Goal: Transaction & Acquisition: Book appointment/travel/reservation

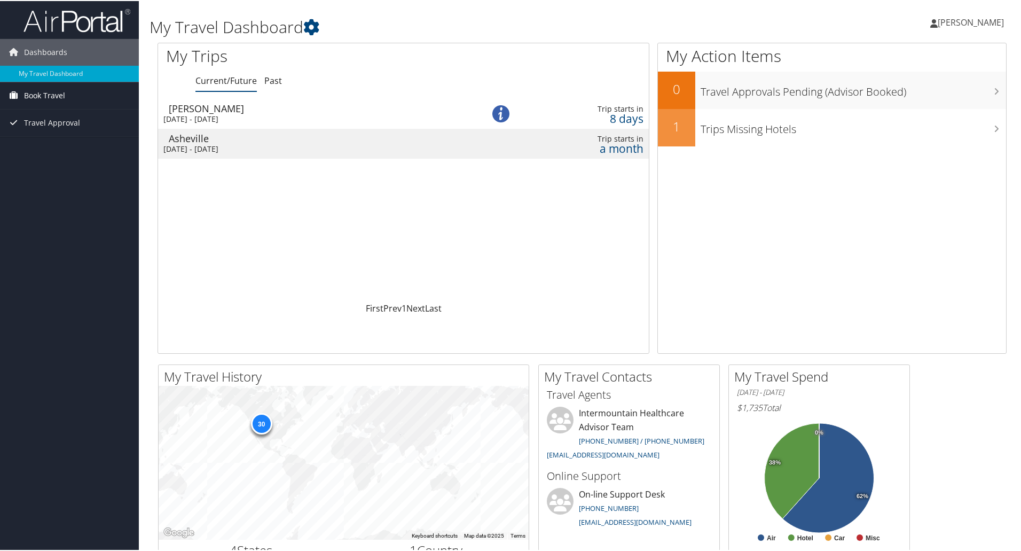
click at [33, 92] on span "Book Travel" at bounding box center [44, 94] width 41 height 27
click at [39, 134] on link "Book/Manage Online Trips" at bounding box center [69, 132] width 139 height 16
click at [53, 50] on span "Dashboards" at bounding box center [45, 51] width 43 height 27
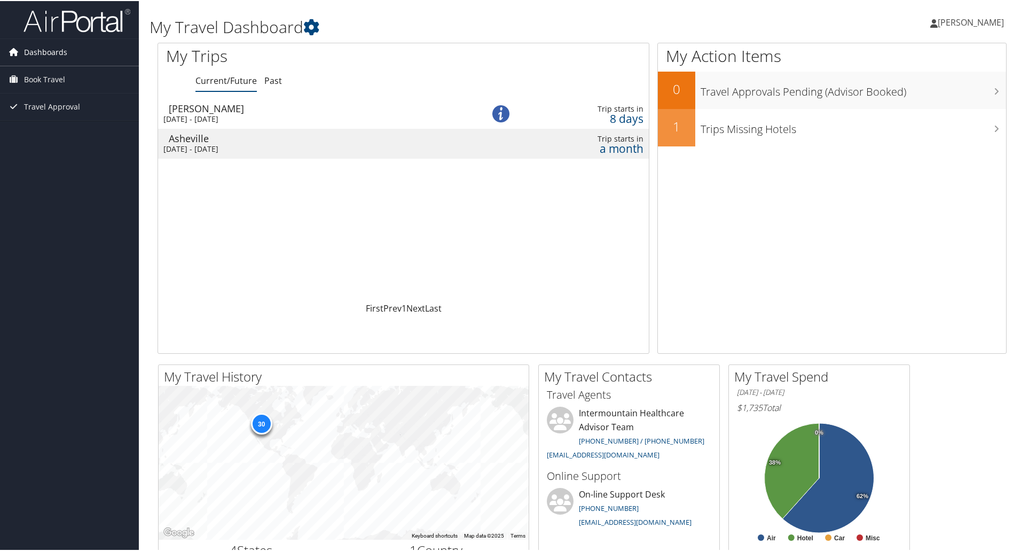
click at [45, 55] on span "Dashboards" at bounding box center [45, 51] width 43 height 27
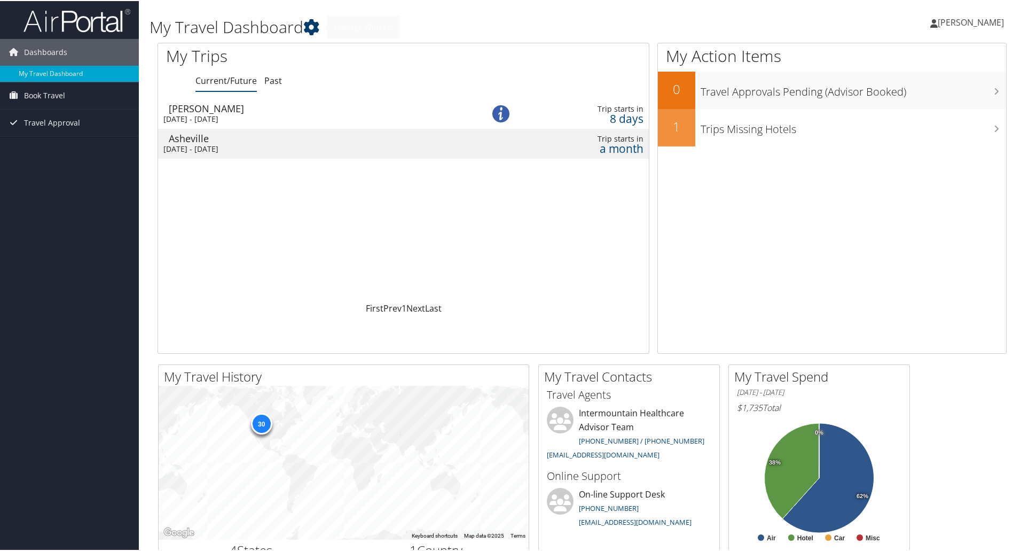
click at [314, 22] on icon at bounding box center [311, 26] width 16 height 16
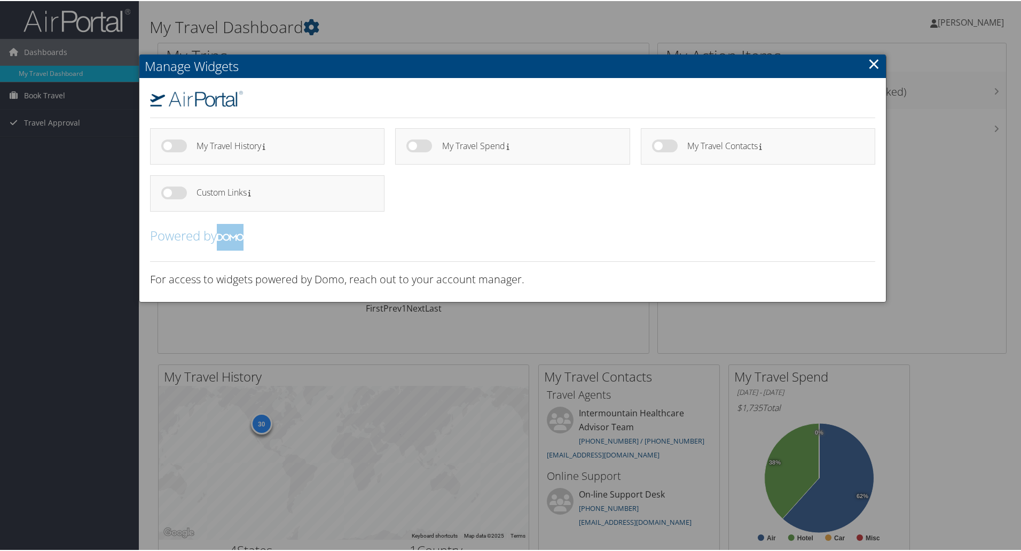
click at [46, 93] on div at bounding box center [512, 275] width 1025 height 551
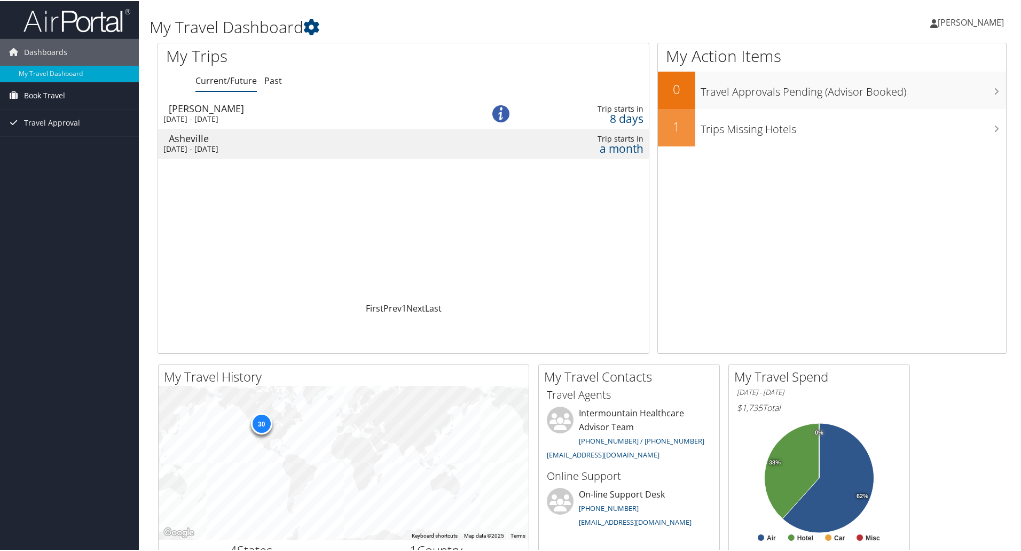
click at [45, 92] on span "Book Travel" at bounding box center [44, 94] width 41 height 27
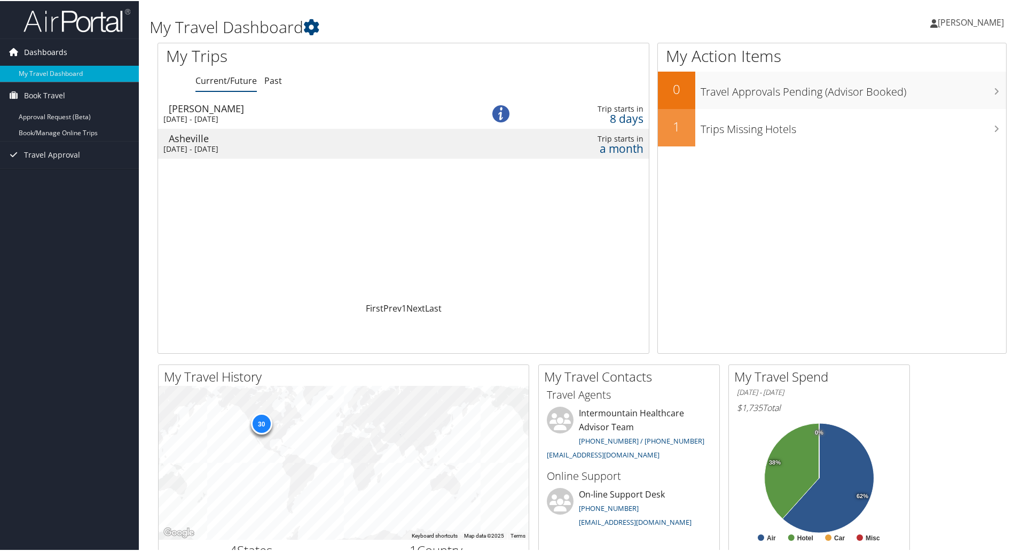
click at [38, 48] on span "Dashboards" at bounding box center [45, 51] width 43 height 27
click at [48, 49] on span "Dashboards" at bounding box center [45, 51] width 43 height 27
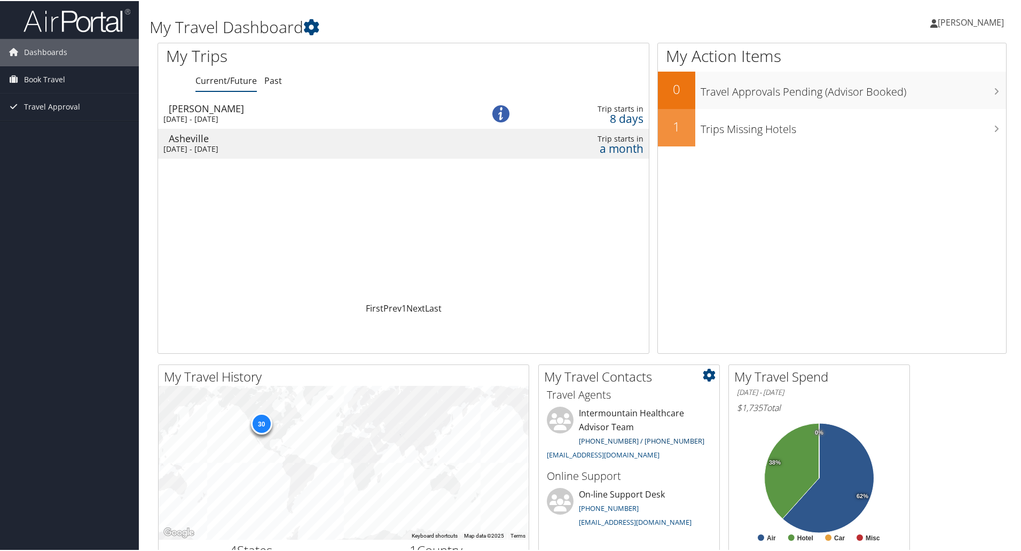
click at [650, 437] on link "[PHONE_NUMBER] / [PHONE_NUMBER]" at bounding box center [641, 440] width 125 height 10
